Goal: Task Accomplishment & Management: Use online tool/utility

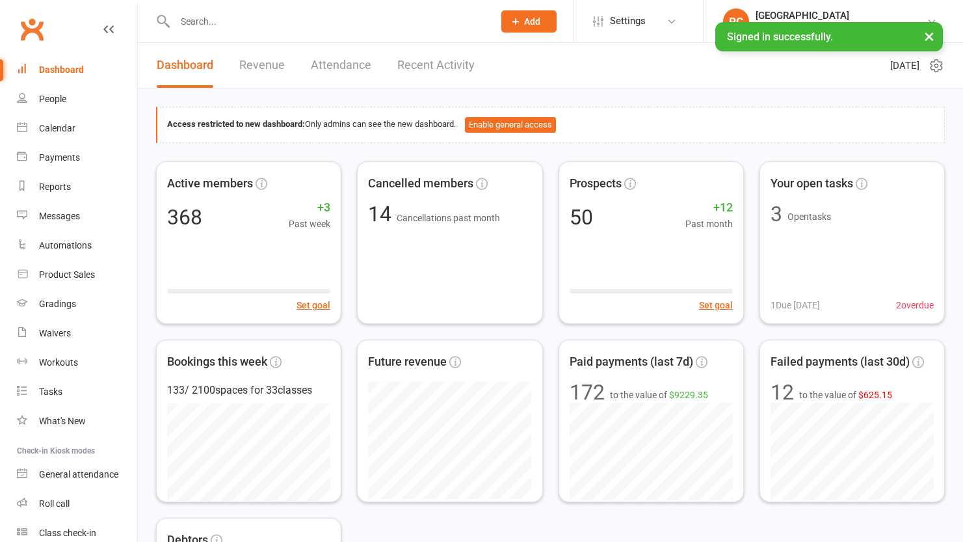
click at [198, 12] on input "text" at bounding box center [327, 21] width 313 height 18
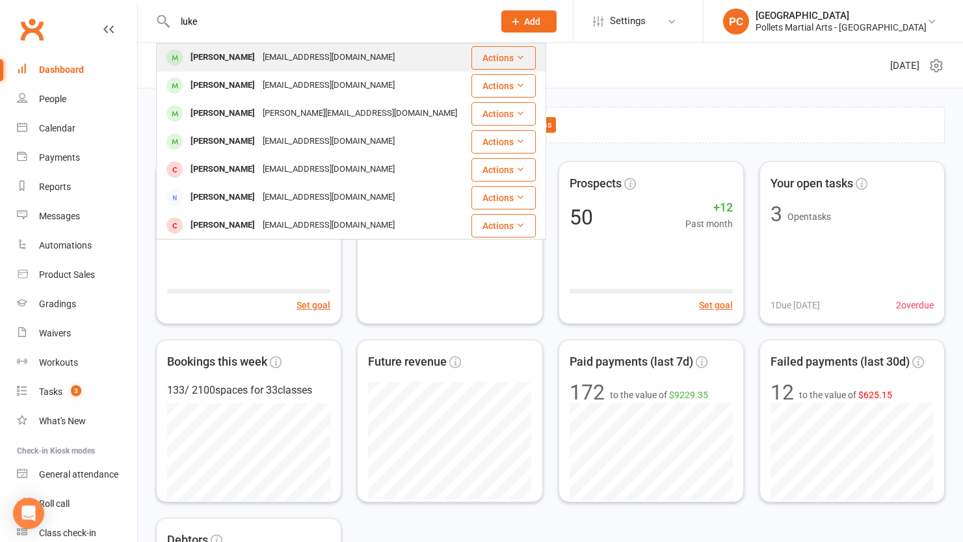
type input "luke"
click at [233, 57] on div "[PERSON_NAME]" at bounding box center [223, 57] width 72 height 19
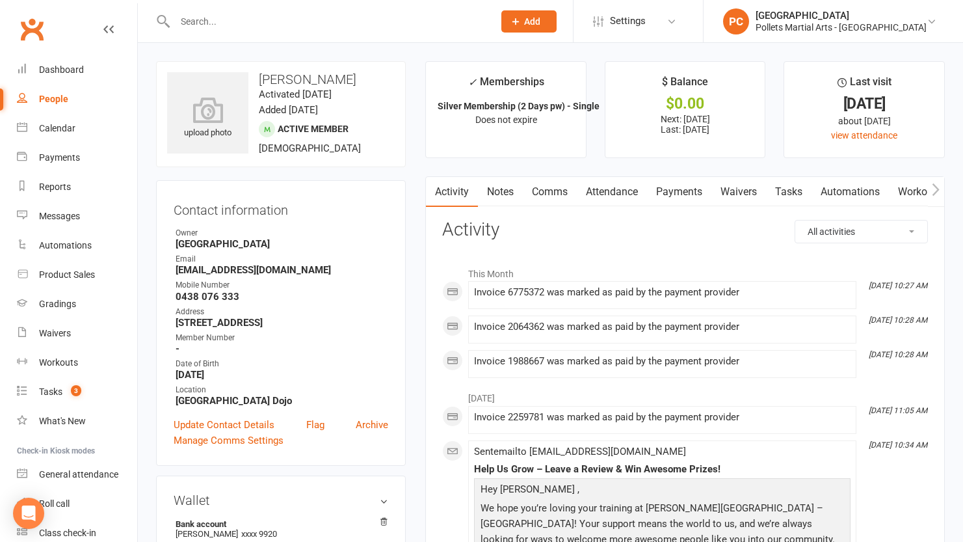
click at [940, 188] on button "button" at bounding box center [936, 191] width 16 height 29
click at [900, 194] on link "Mobile App" at bounding box center [913, 192] width 70 height 30
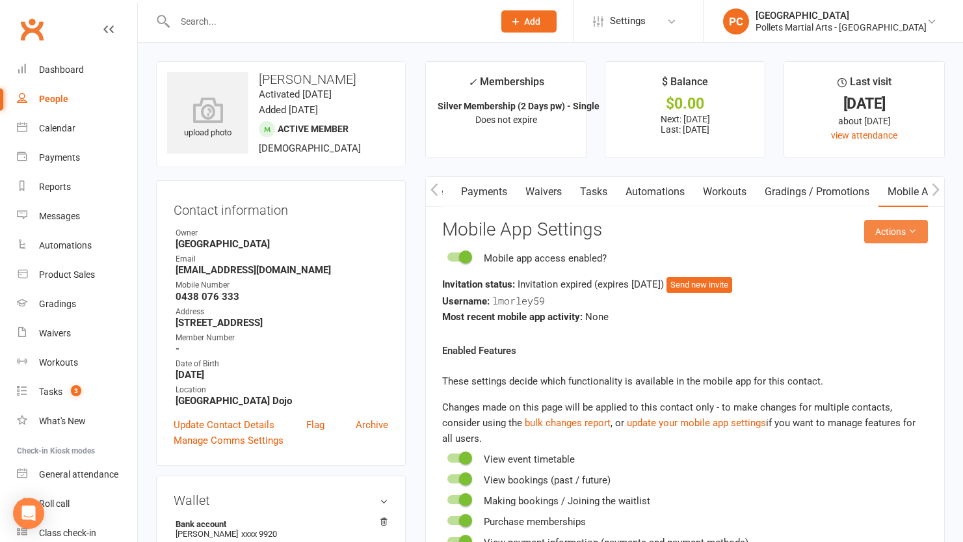
click at [925, 233] on button "Actions" at bounding box center [896, 231] width 64 height 23
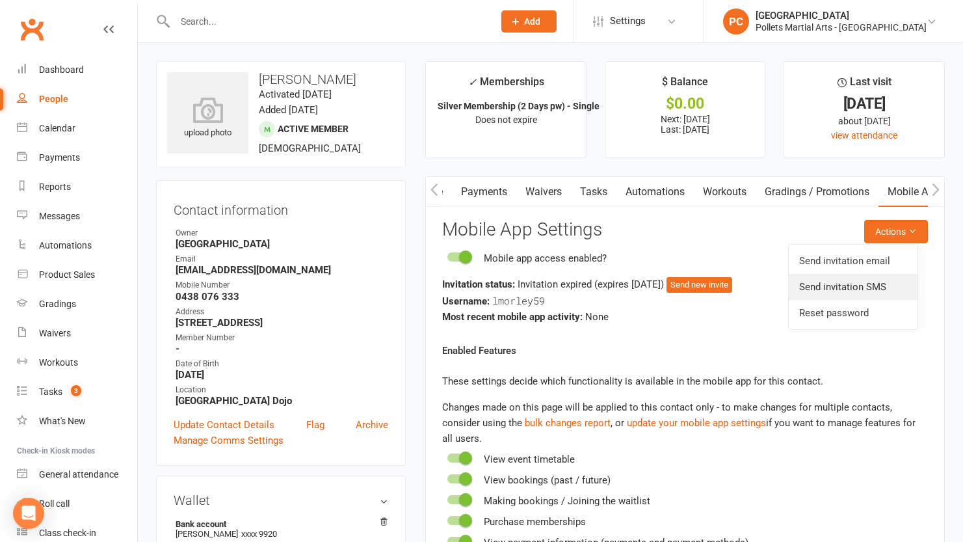
click at [885, 285] on link "Send invitation SMS" at bounding box center [853, 287] width 129 height 26
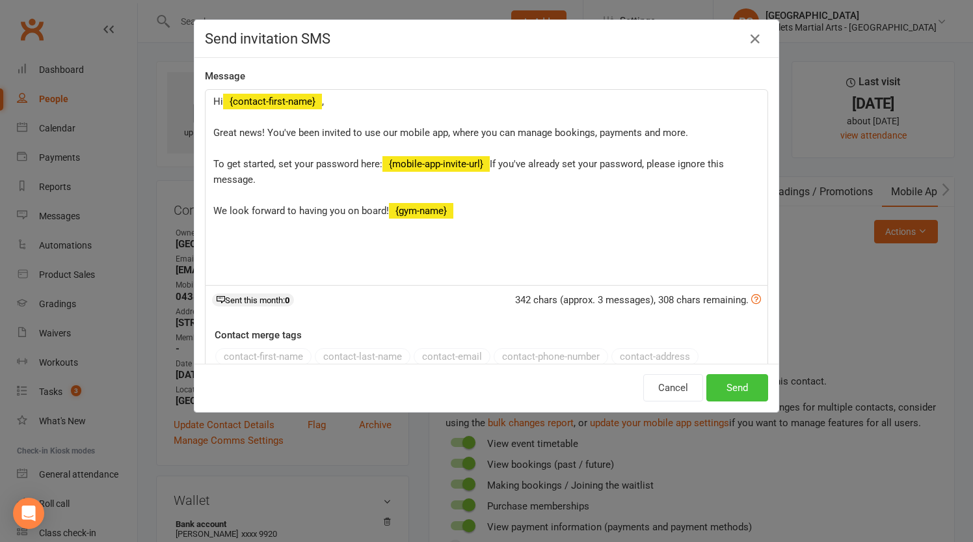
click at [730, 384] on button "Send" at bounding box center [737, 387] width 62 height 27
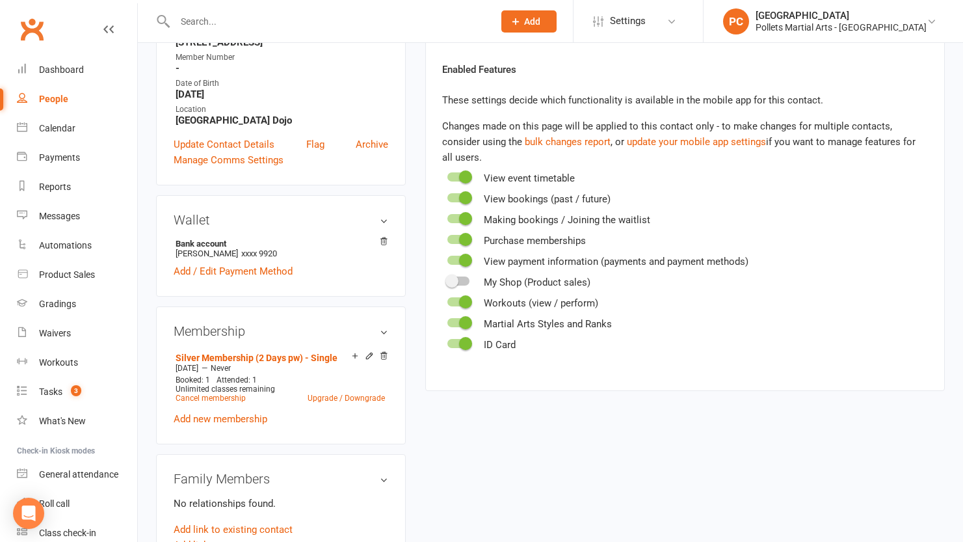
scroll to position [347, 0]
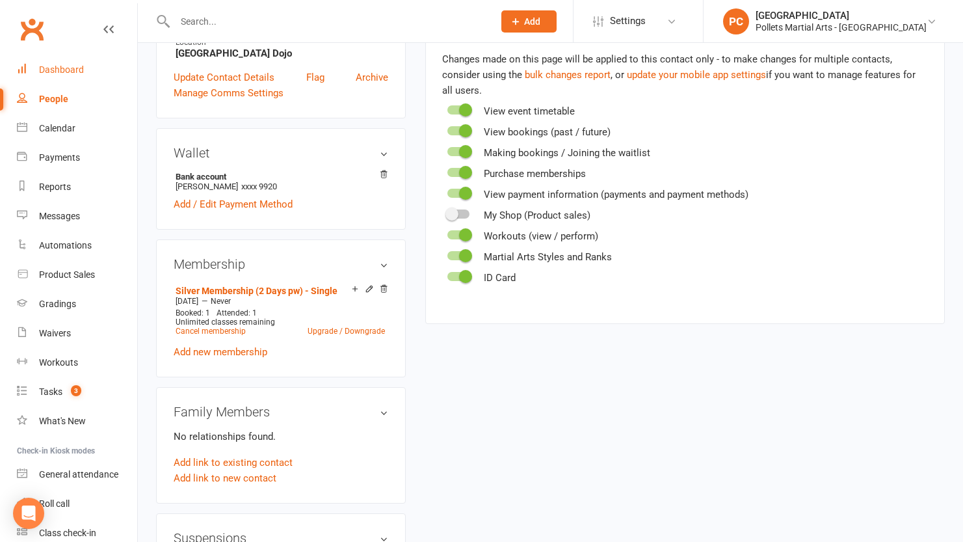
click at [59, 70] on div "Dashboard" at bounding box center [61, 69] width 45 height 10
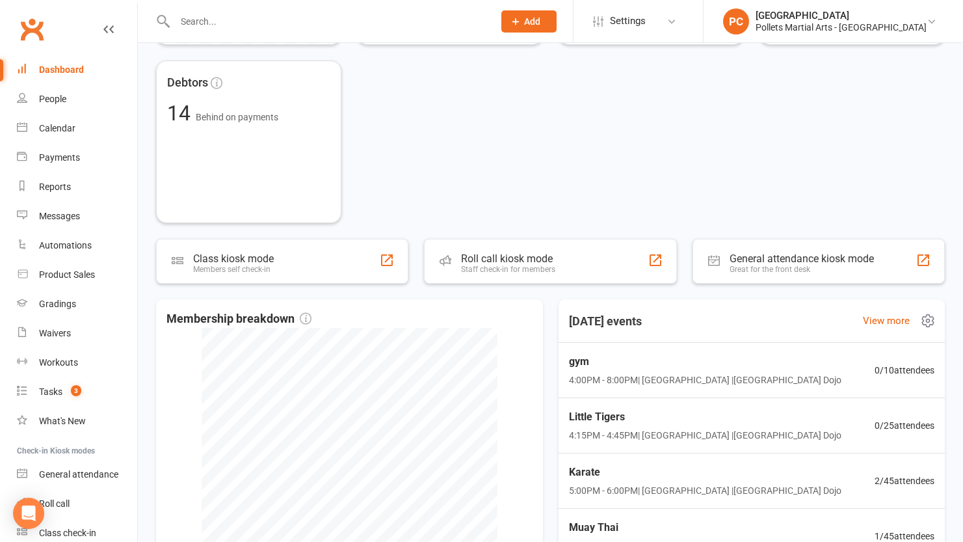
scroll to position [656, 0]
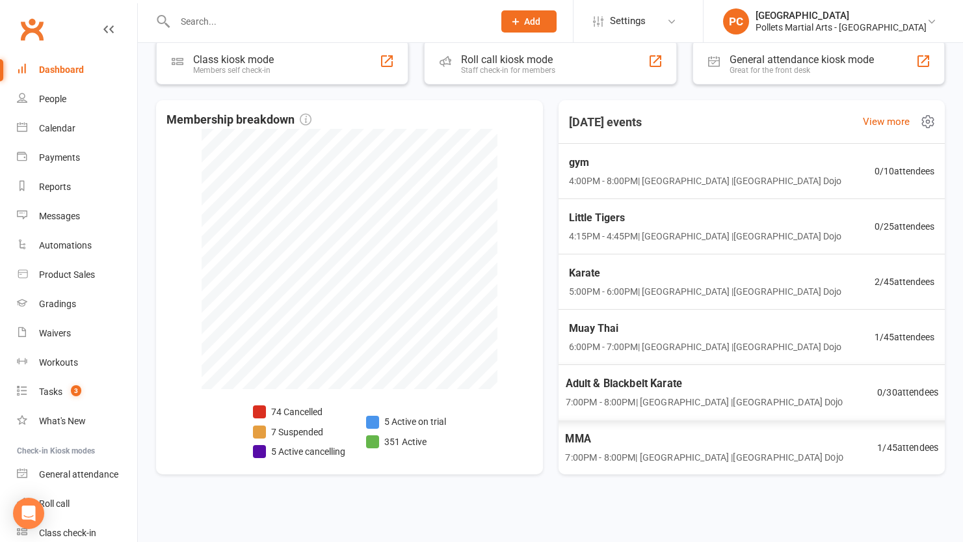
click at [730, 447] on div "MMA 7:00PM - 8:00PM | [GEOGRAPHIC_DATA] | [GEOGRAPHIC_DATA]" at bounding box center [704, 447] width 278 height 34
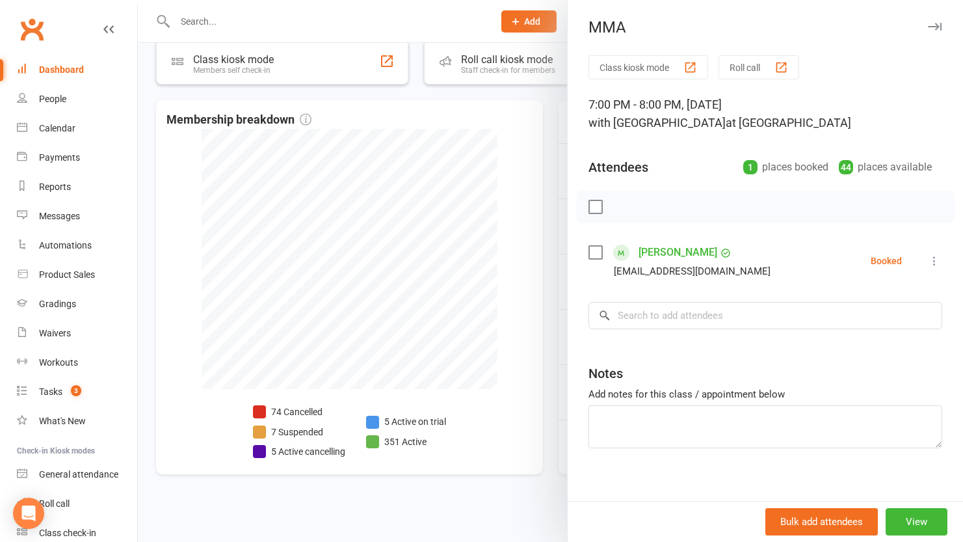
click at [544, 193] on div at bounding box center [550, 271] width 825 height 542
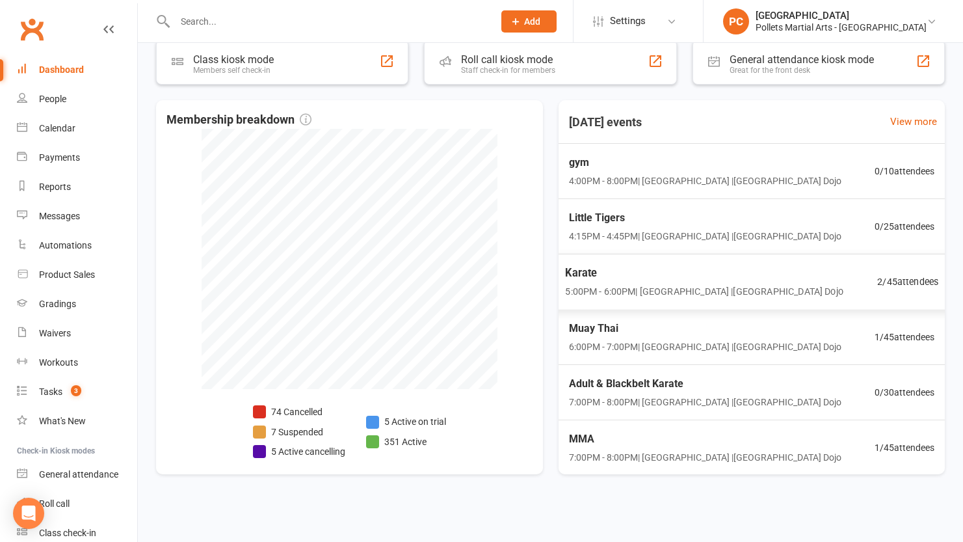
click at [668, 280] on span "Karate" at bounding box center [704, 273] width 278 height 17
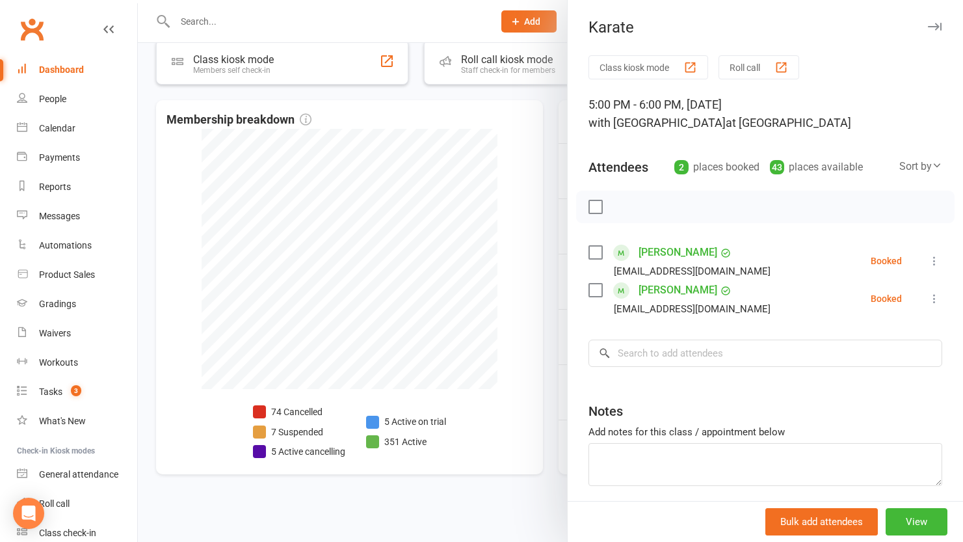
click at [558, 280] on div at bounding box center [550, 271] width 825 height 542
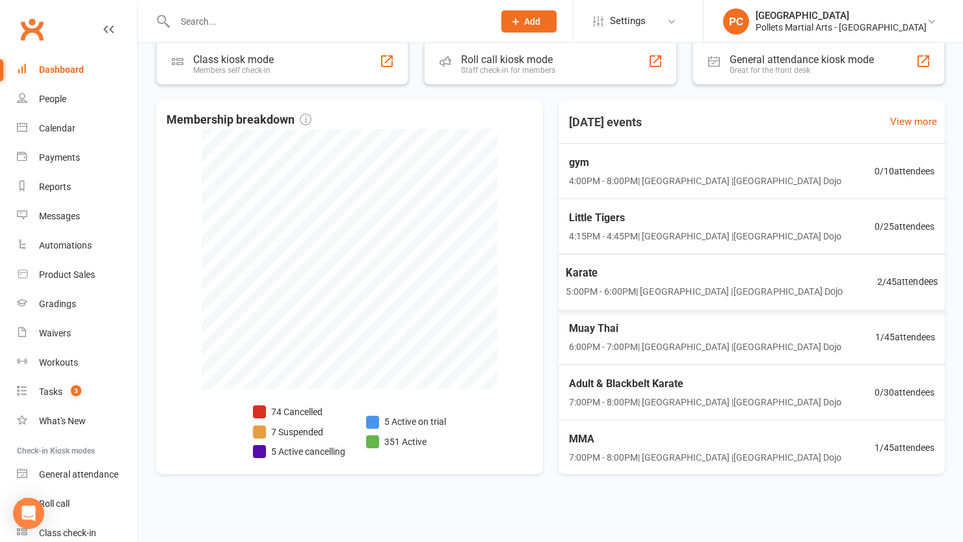
click at [642, 332] on span "Muay Thai" at bounding box center [704, 328] width 272 height 17
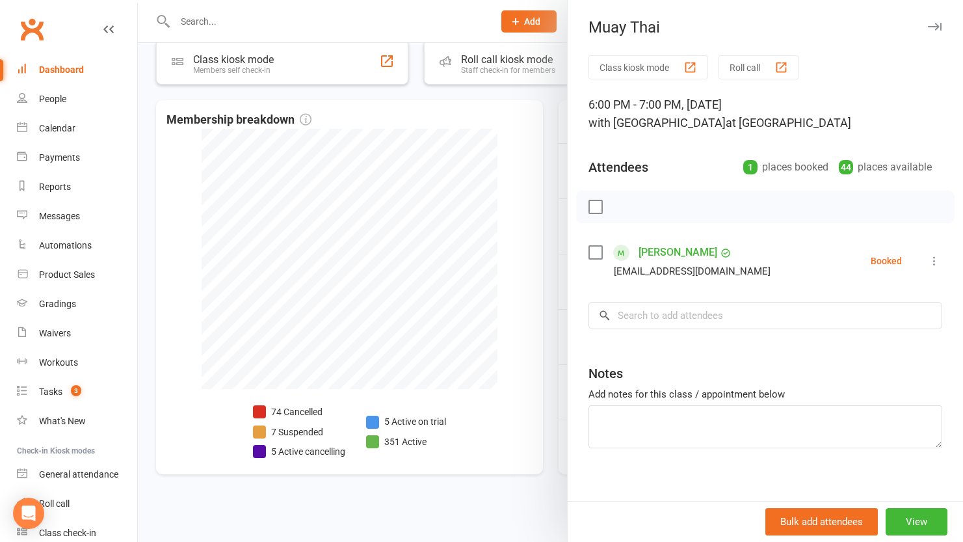
click at [568, 313] on div "Class kiosk mode Roll call 6:00 PM - 7:00 PM, [DATE] with [GEOGRAPHIC_DATA] at …" at bounding box center [765, 284] width 395 height 458
click at [558, 246] on div at bounding box center [550, 271] width 825 height 542
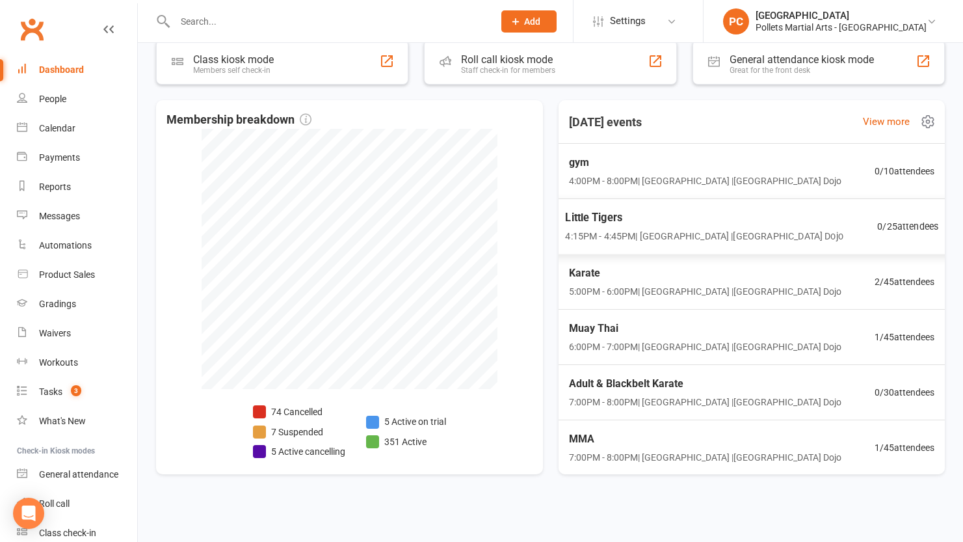
click at [584, 237] on span "4:15PM - 4:45PM | [GEOGRAPHIC_DATA] | [GEOGRAPHIC_DATA]" at bounding box center [704, 236] width 278 height 15
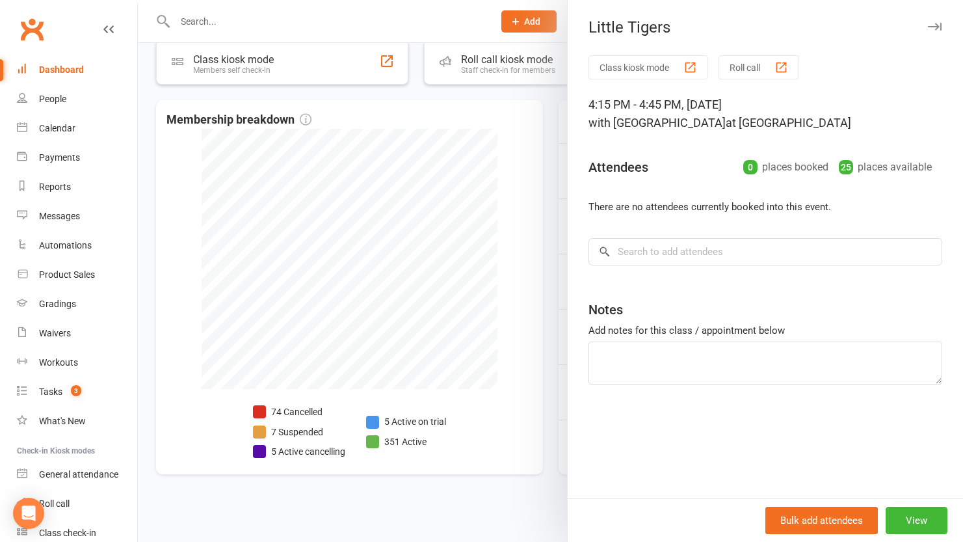
click at [546, 237] on div at bounding box center [550, 271] width 825 height 542
